Goal: Task Accomplishment & Management: Use online tool/utility

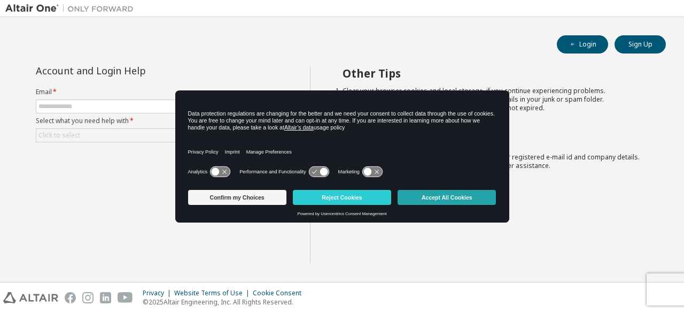
click at [440, 192] on button "Accept All Cookies" at bounding box center [447, 197] width 98 height 15
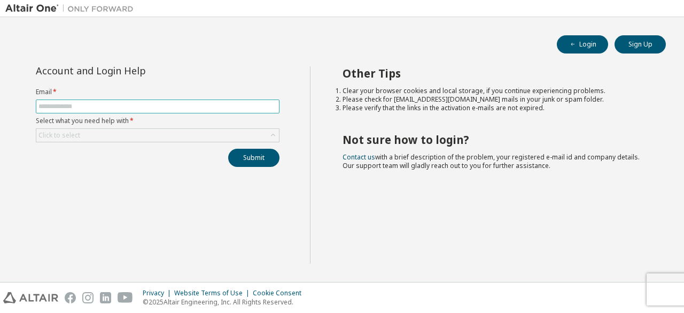
click at [118, 105] on input "text" at bounding box center [158, 106] width 238 height 9
type input "**********"
click at [104, 134] on div "Click to select" at bounding box center [157, 135] width 243 height 13
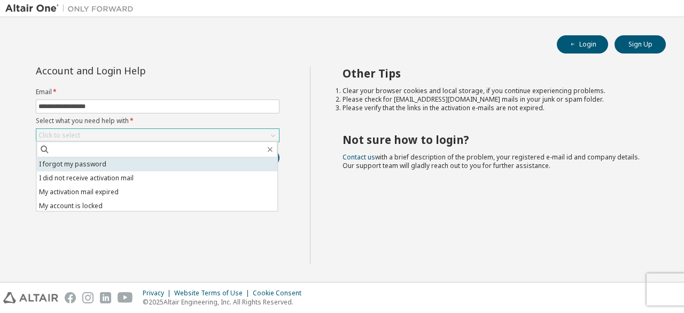
click at [75, 162] on li "I forgot my password" at bounding box center [156, 164] width 241 height 14
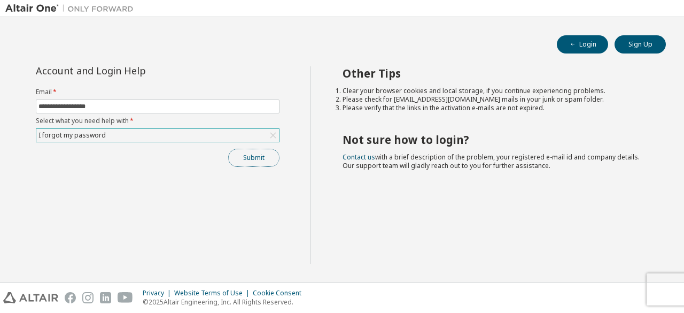
click at [256, 159] on button "Submit" at bounding box center [253, 158] width 51 height 18
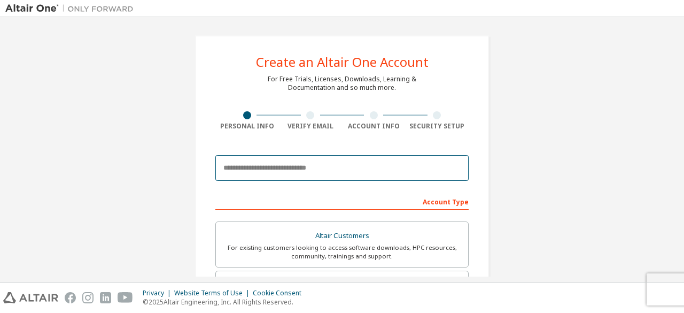
click at [290, 168] on input "email" at bounding box center [342, 168] width 253 height 26
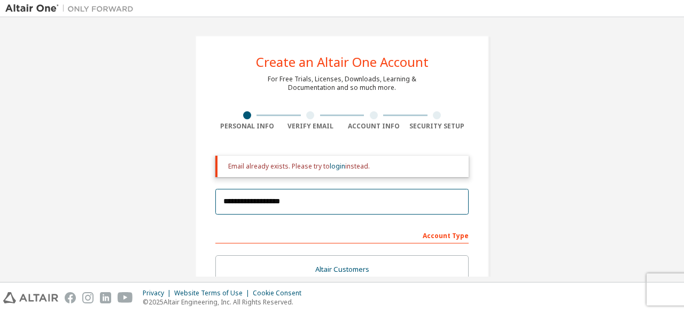
scroll to position [53, 0]
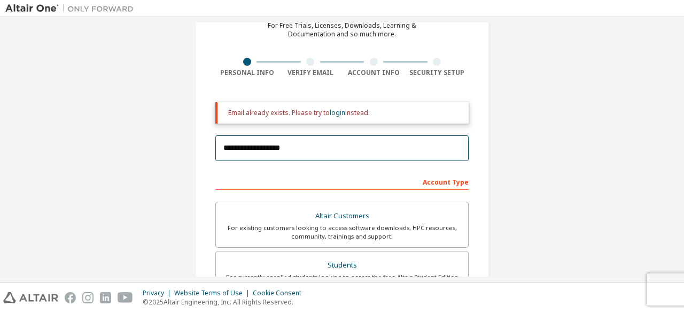
type input "**********"
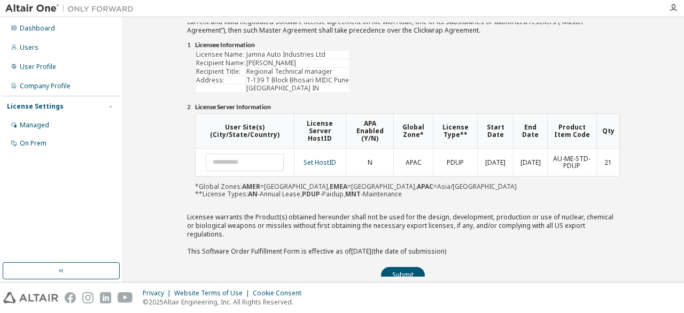
scroll to position [79, 0]
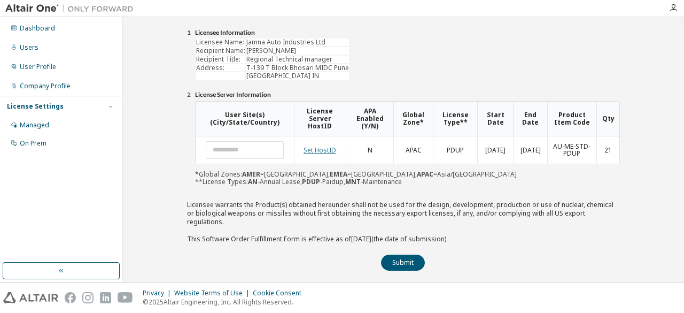
click at [322, 147] on link "Set HostID" at bounding box center [320, 149] width 33 height 9
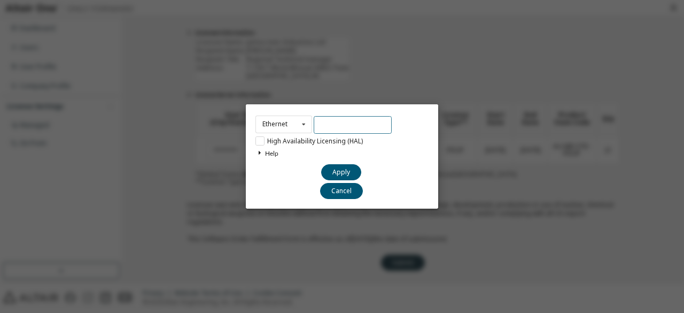
click at [342, 125] on input "text" at bounding box center [353, 125] width 78 height 18
type input "**********"
click at [343, 170] on button "Apply" at bounding box center [341, 172] width 40 height 16
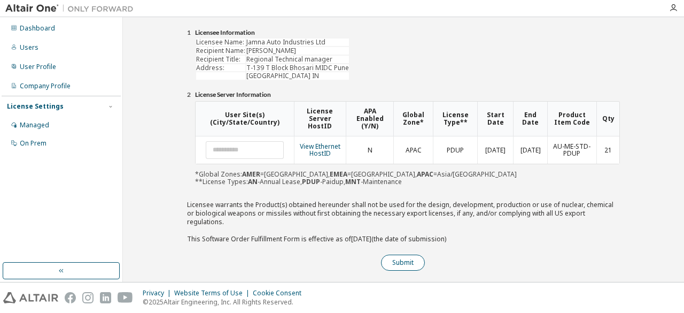
click at [402, 255] on button "Submit" at bounding box center [403, 263] width 44 height 16
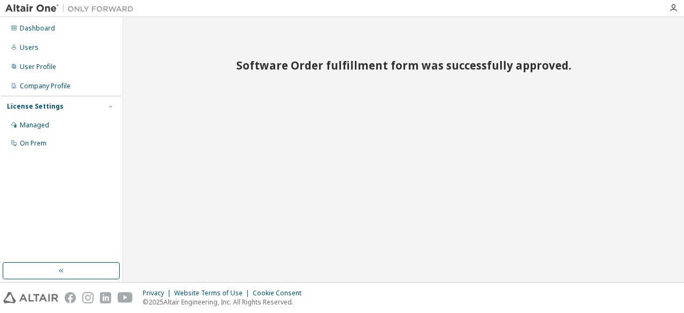
scroll to position [0, 0]
click at [675, 11] on icon "button" at bounding box center [673, 8] width 9 height 9
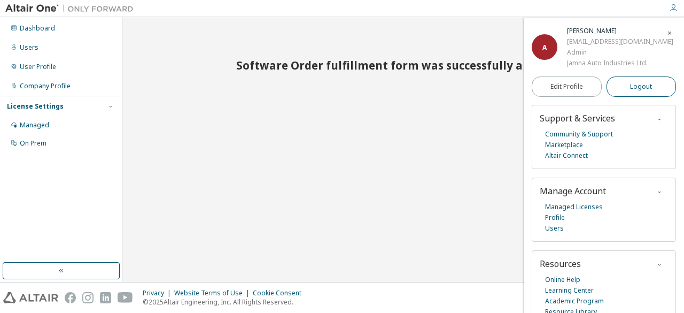
click at [637, 90] on span "Logout" at bounding box center [641, 86] width 22 height 11
